Goal: Information Seeking & Learning: Learn about a topic

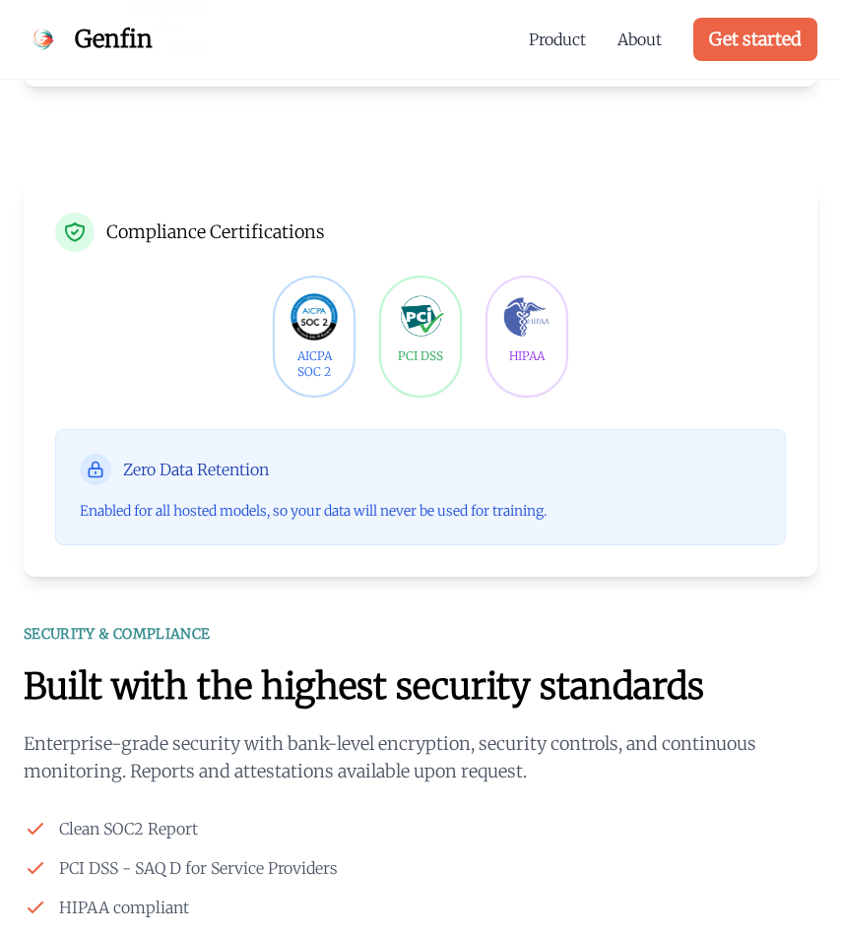
scroll to position [4543, 0]
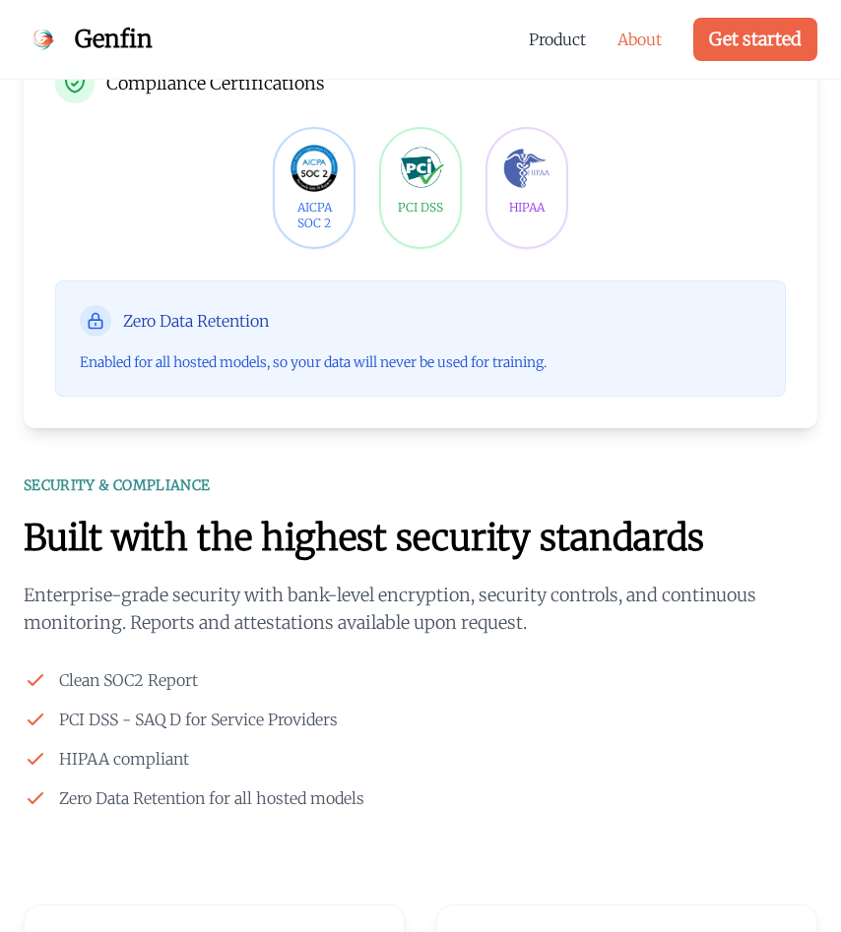
click at [647, 32] on link "About" at bounding box center [639, 40] width 44 height 24
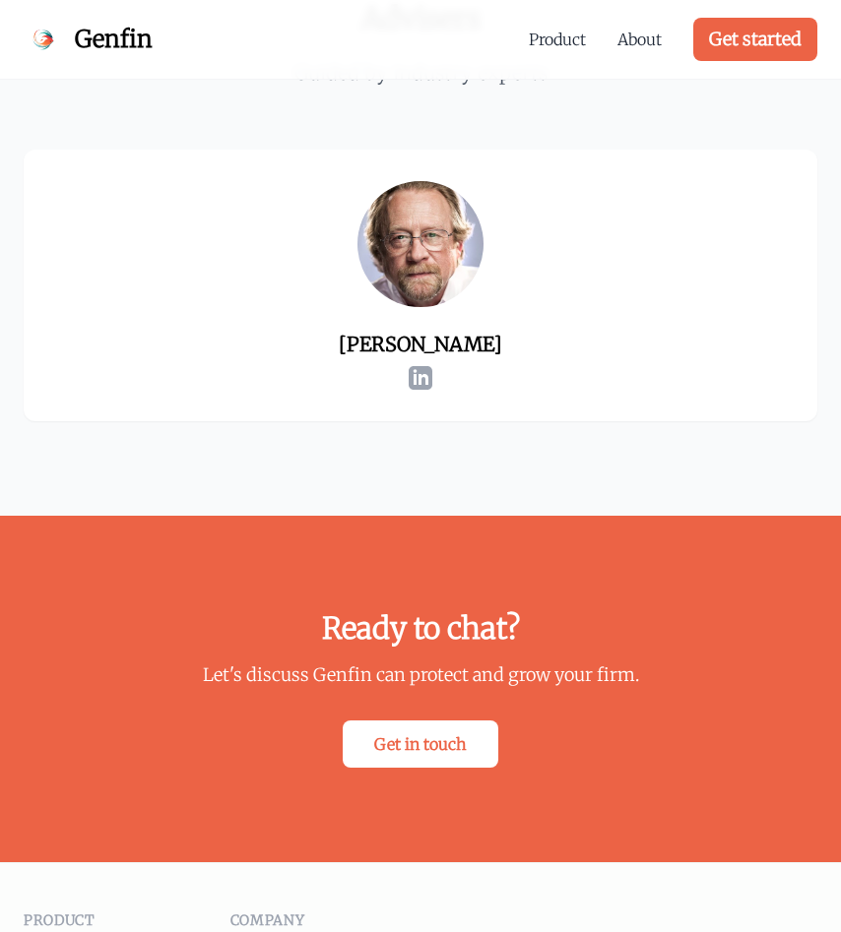
scroll to position [3488, 0]
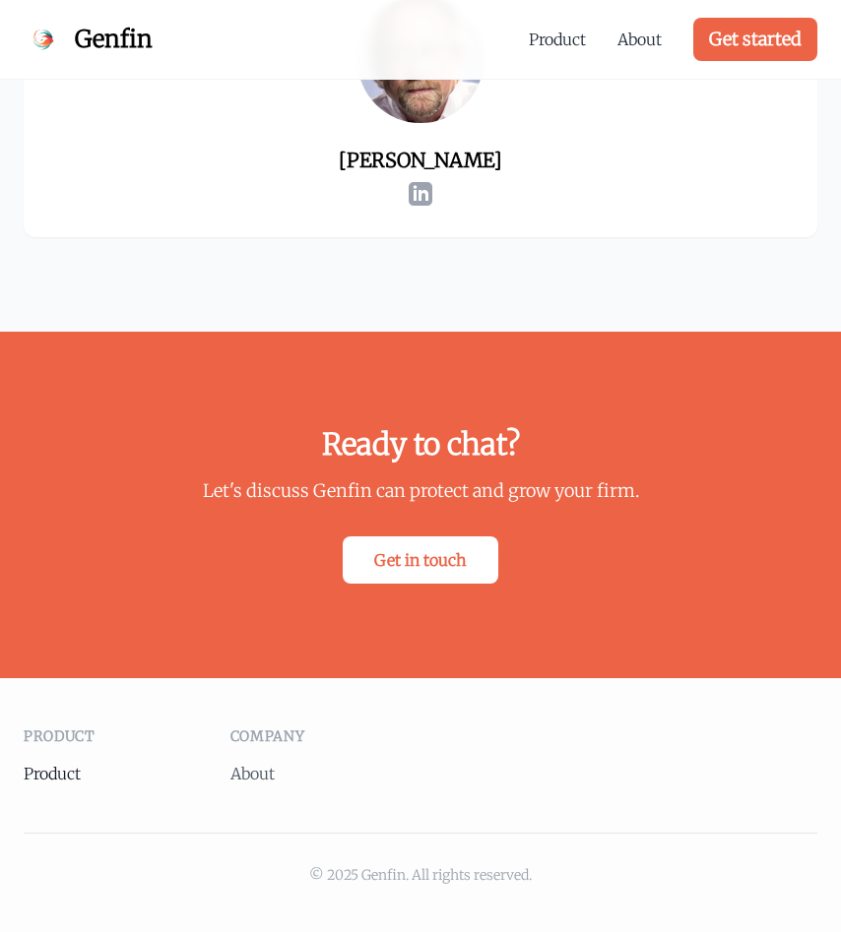
click at [59, 770] on link "Product" at bounding box center [52, 774] width 57 height 20
click at [55, 770] on link "Product" at bounding box center [52, 774] width 57 height 20
click at [119, 37] on span "Genfin" at bounding box center [114, 39] width 78 height 31
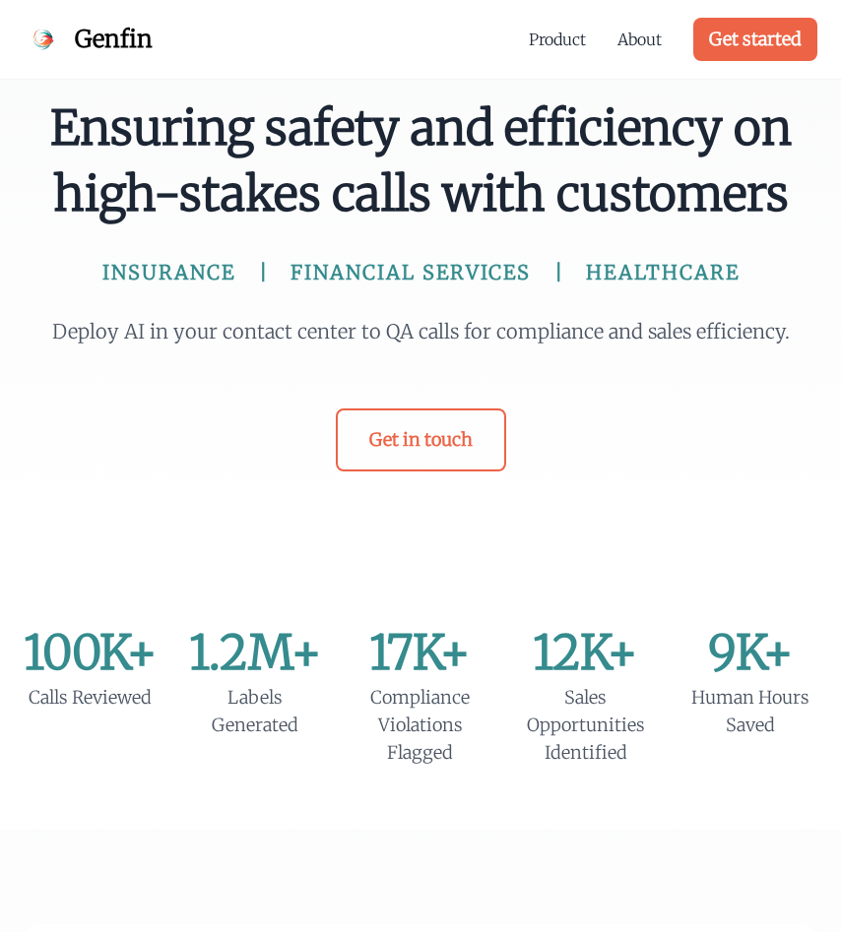
scroll to position [32, 0]
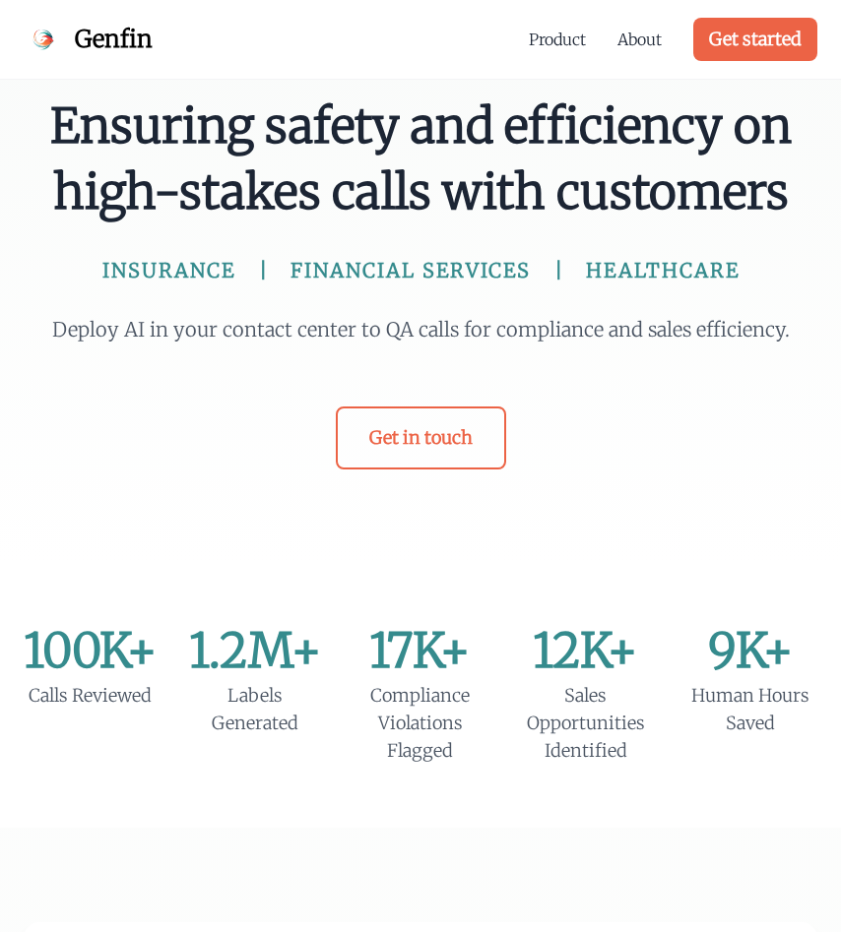
click at [256, 201] on span "Ensuring safety and efficiency on high-stakes calls with customers" at bounding box center [420, 160] width 809 height 132
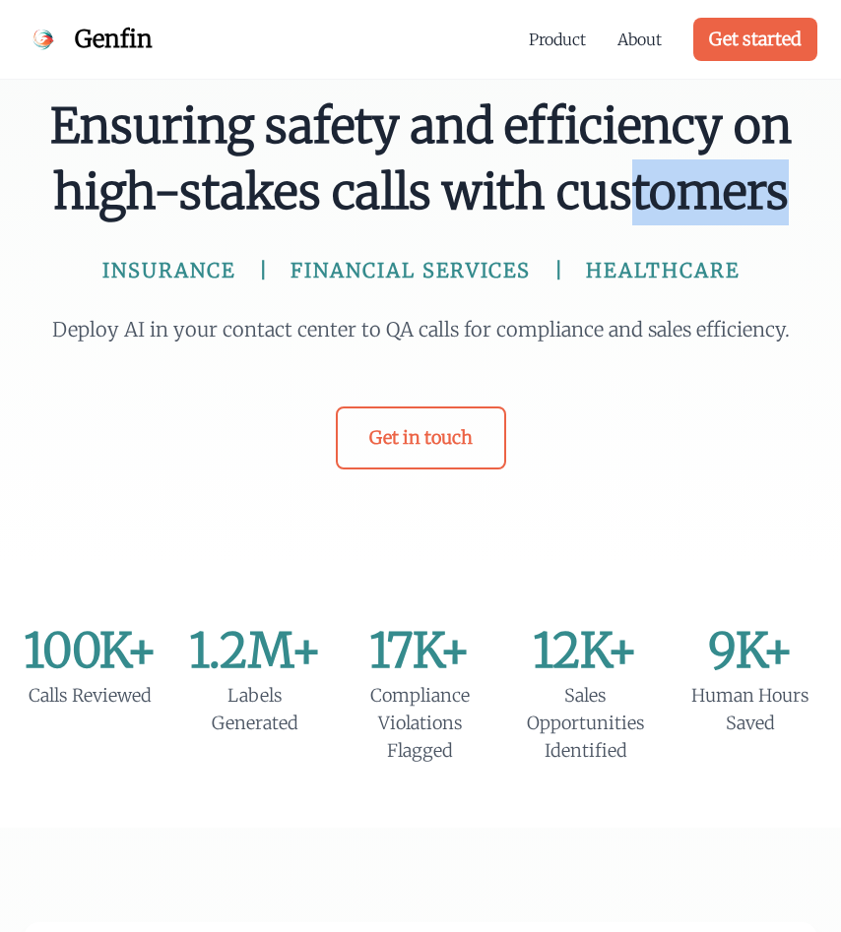
click at [256, 201] on span "Ensuring safety and efficiency on high-stakes calls with customers" at bounding box center [420, 160] width 809 height 132
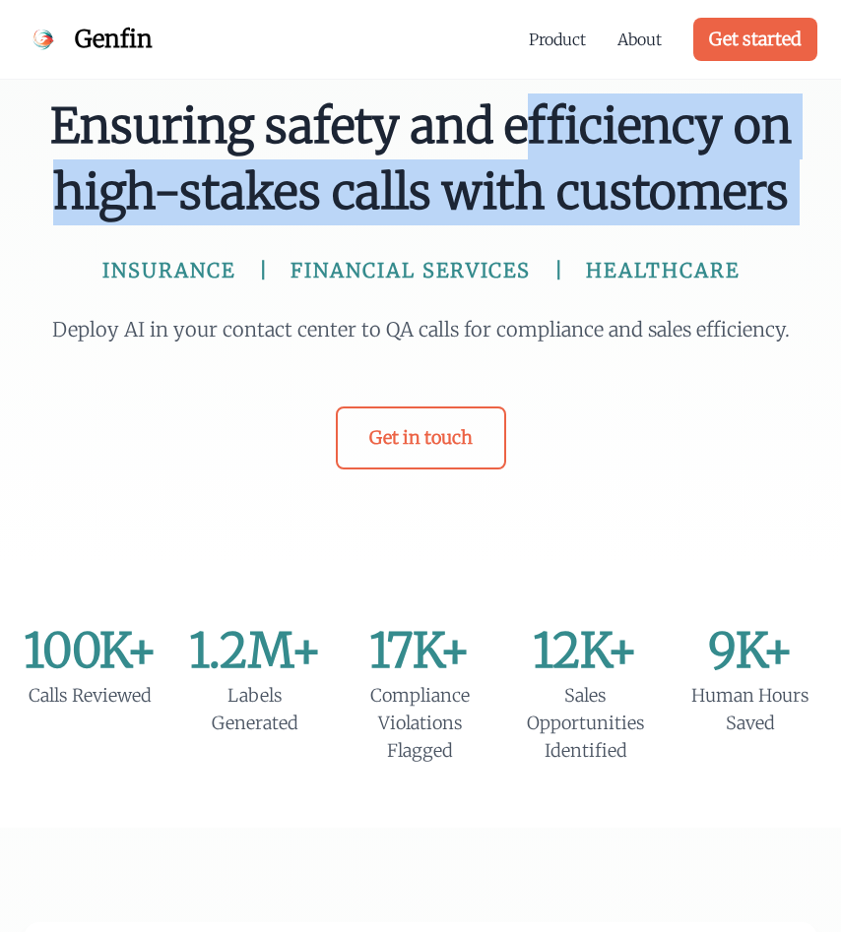
click at [256, 201] on span "Ensuring safety and efficiency on high-stakes calls with customers" at bounding box center [420, 160] width 809 height 132
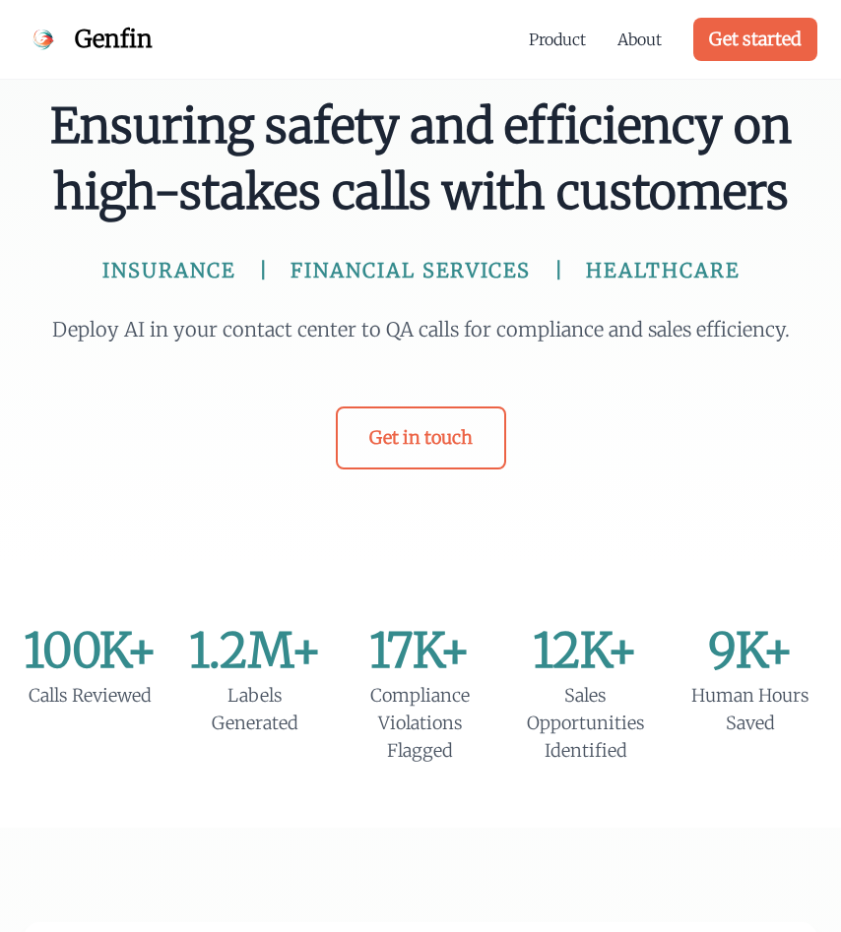
click at [218, 275] on span "INSURANCE" at bounding box center [168, 271] width 133 height 28
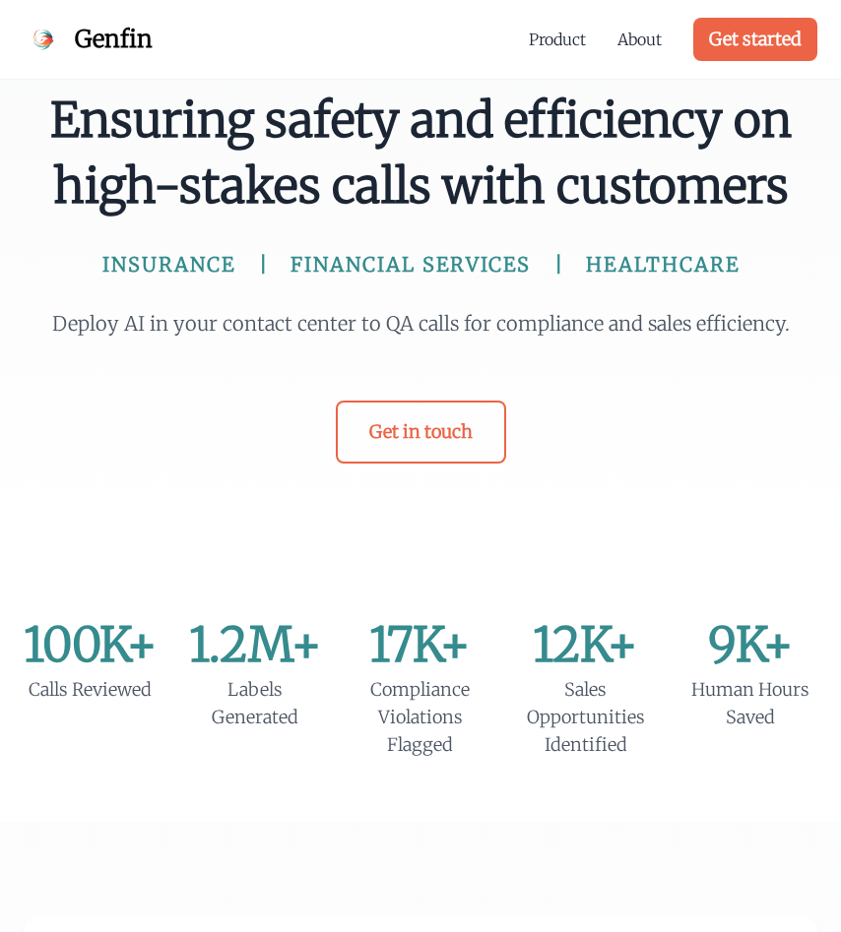
scroll to position [40, 0]
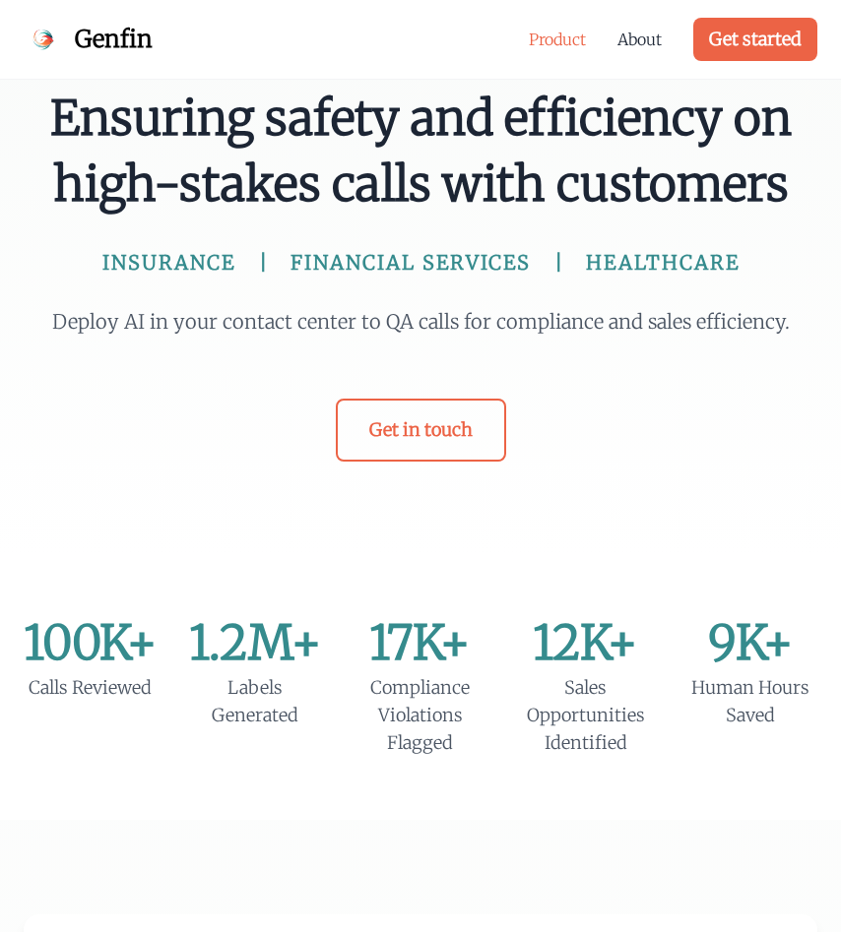
click at [557, 44] on link "Product" at bounding box center [557, 40] width 57 height 24
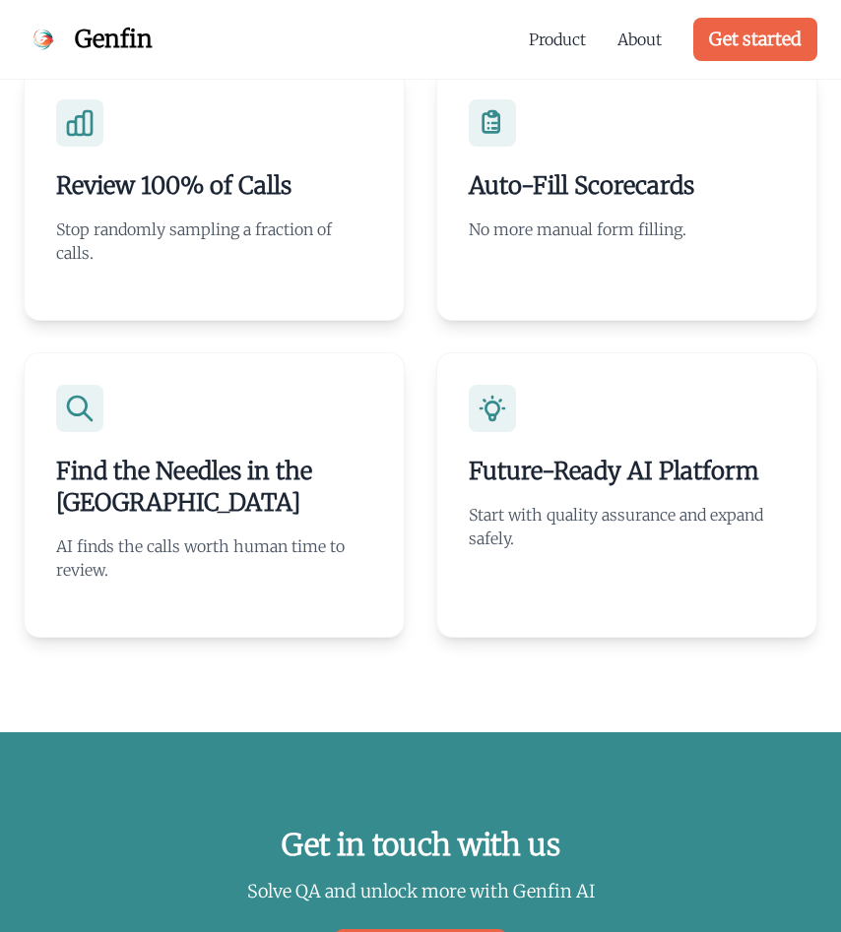
scroll to position [5880, 0]
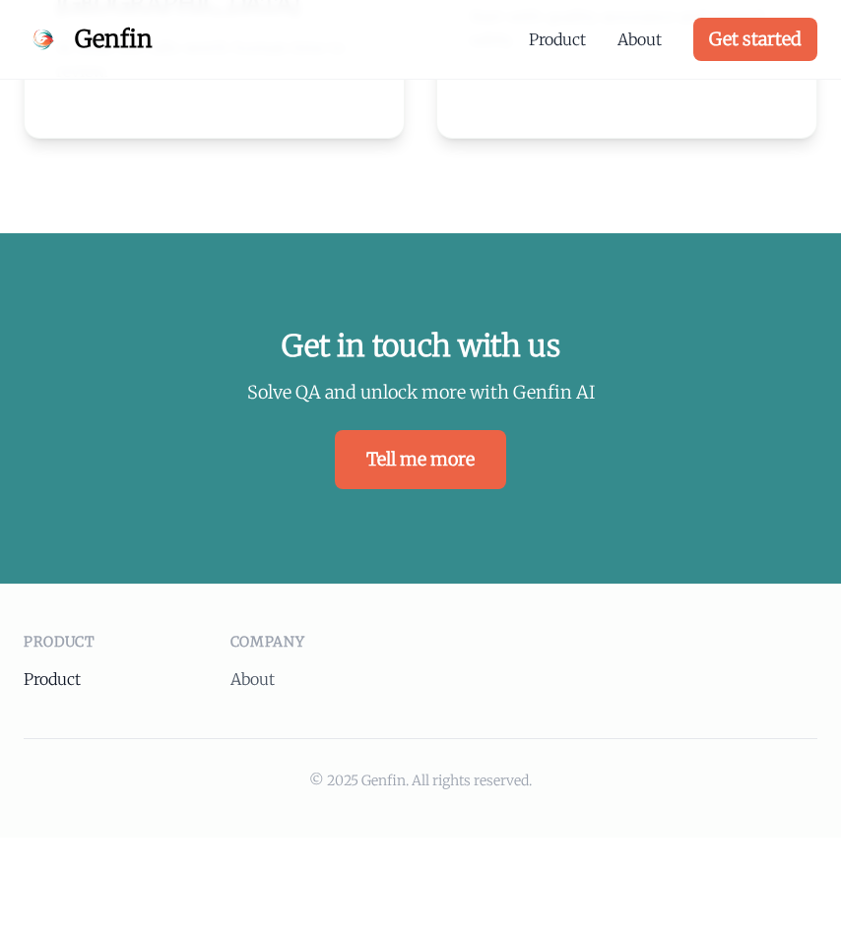
click at [59, 673] on link "Product" at bounding box center [52, 679] width 57 height 20
click at [58, 681] on link "Product" at bounding box center [52, 679] width 57 height 20
